Goal: Navigation & Orientation: Find specific page/section

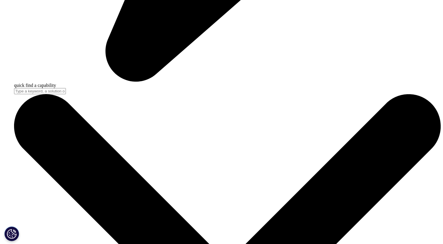
scroll to position [1699, 0]
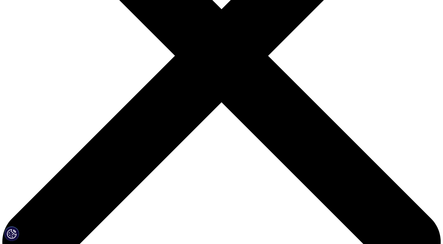
scroll to position [176, 0]
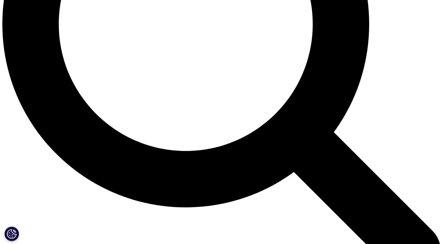
scroll to position [620, 0]
